Goal: Register for event/course

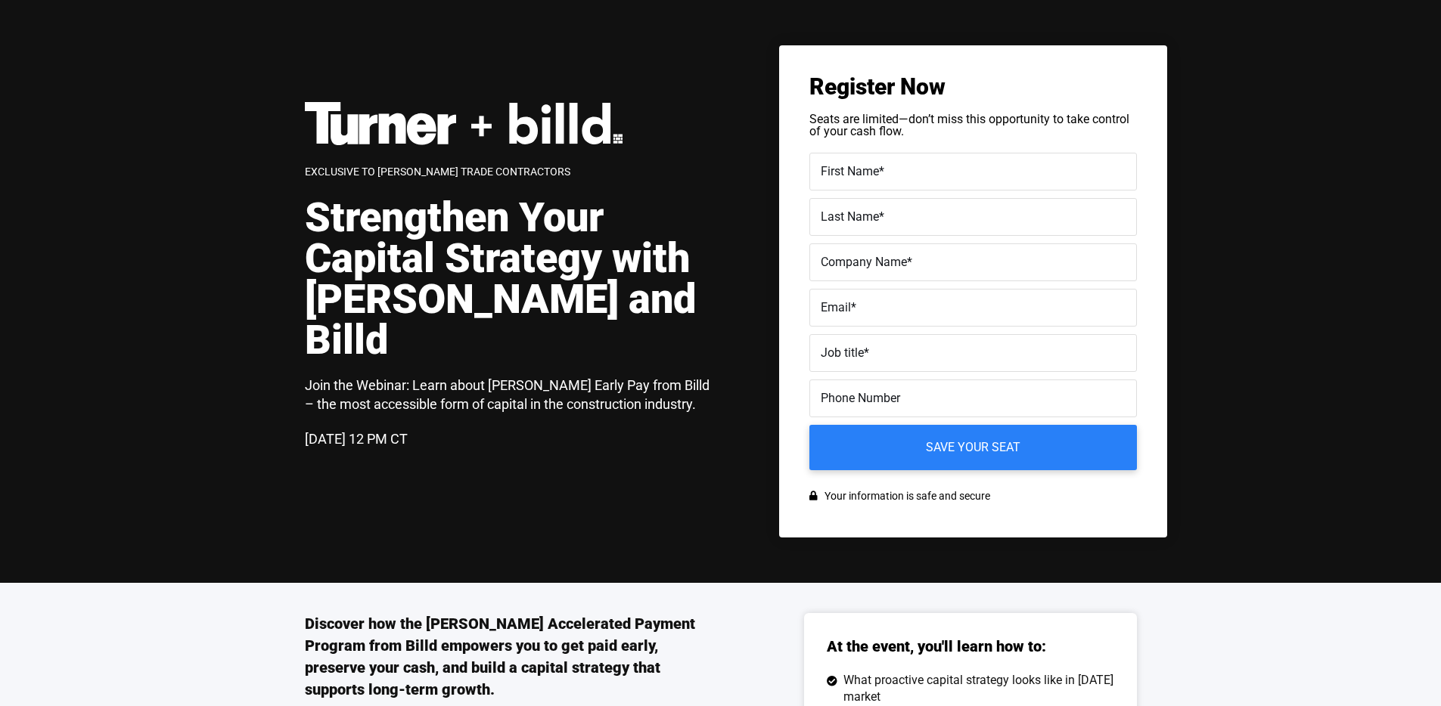
drag, startPoint x: 300, startPoint y: 420, endPoint x: 514, endPoint y: 430, distance: 214.3
click at [514, 430] on div "Exclusive to [PERSON_NAME] Trade Contractors Strengthen Your Capital Strategy w…" at bounding box center [720, 291] width 1441 height 583
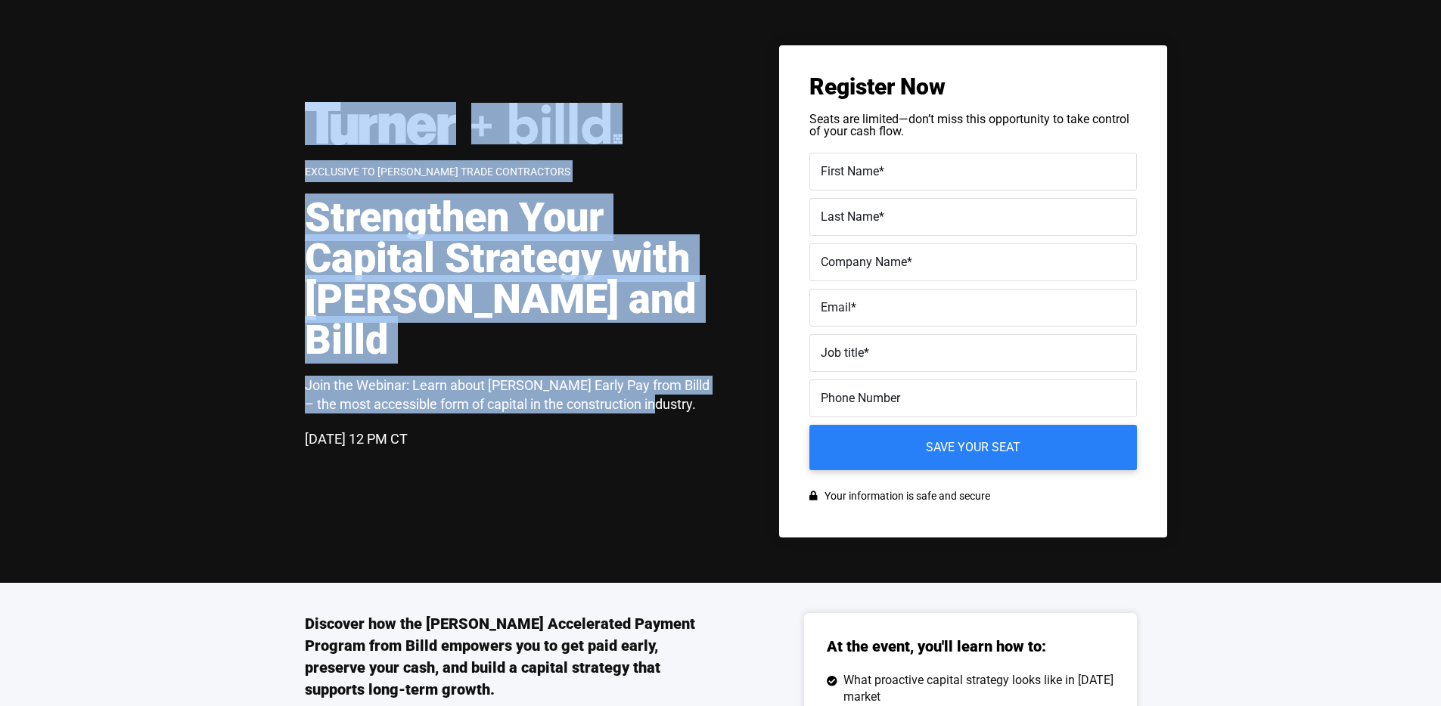
click at [514, 430] on div "Exclusive to [PERSON_NAME] Trade Contractors Strengthen Your Capital Strategy w…" at bounding box center [520, 291] width 431 height 379
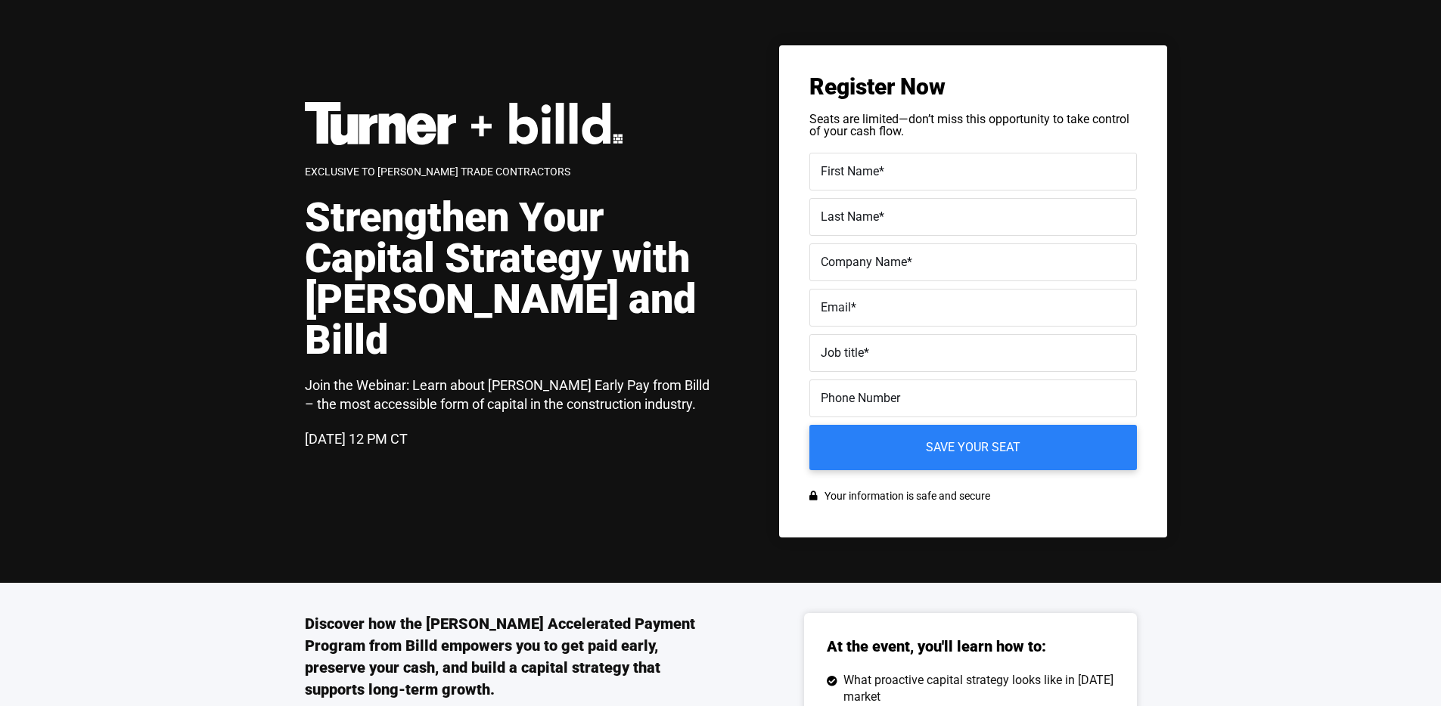
drag, startPoint x: 498, startPoint y: 417, endPoint x: 304, endPoint y: 417, distance: 194.4
click at [305, 417] on div "Exclusive to [PERSON_NAME] Trade Contractors Strengthen Your Capital Strategy w…" at bounding box center [520, 291] width 431 height 379
click at [647, 376] on h3 "Join the Webinar: Learn about [PERSON_NAME] Early Pay from Billd – the most acc…" at bounding box center [513, 395] width 416 height 38
